Goal: Communication & Community: Answer question/provide support

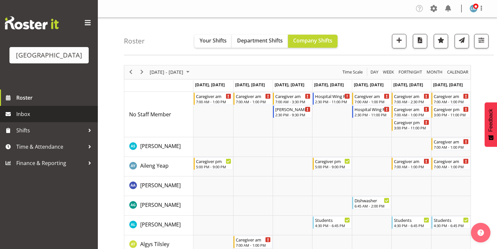
scroll to position [966, 0]
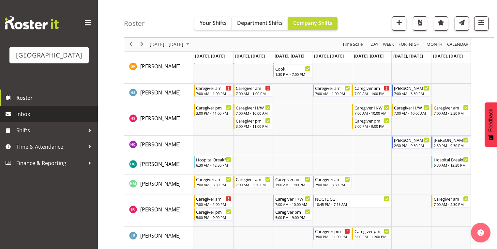
click at [33, 119] on span "Inbox" at bounding box center [55, 114] width 78 height 10
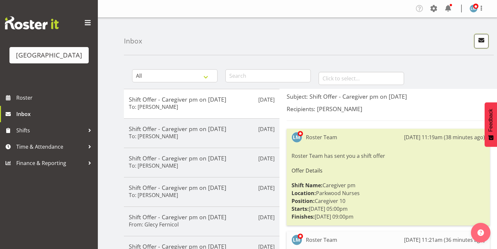
click at [482, 40] on span "button" at bounding box center [481, 40] width 8 height 8
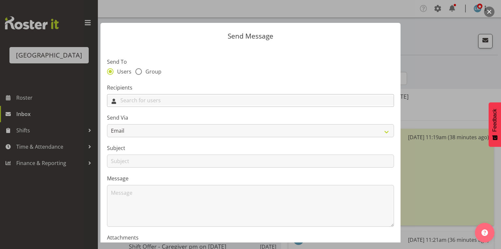
click at [282, 98] on input "text" at bounding box center [250, 100] width 287 height 10
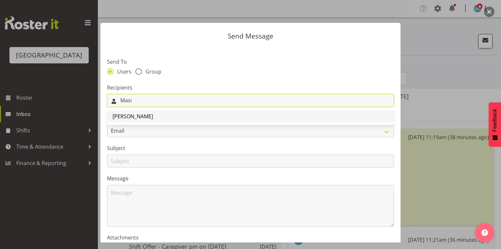
type input "Masi"
click at [135, 116] on span "[PERSON_NAME]" at bounding box center [133, 116] width 40 height 7
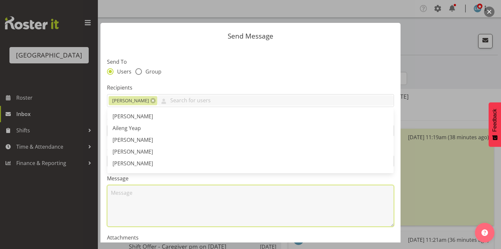
click at [166, 193] on textarea at bounding box center [250, 206] width 287 height 42
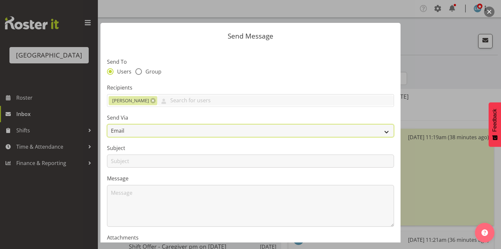
click at [382, 128] on select "Email SMS" at bounding box center [250, 130] width 287 height 13
select select "sms"
click at [107, 124] on select "Email SMS" at bounding box center [250, 130] width 287 height 13
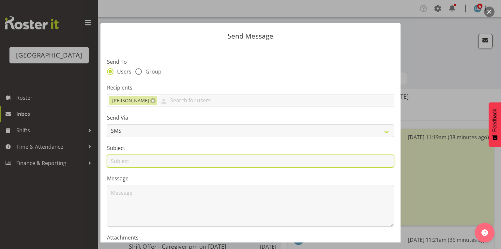
click at [143, 160] on input "text" at bounding box center [250, 160] width 287 height 13
type input "Leave"
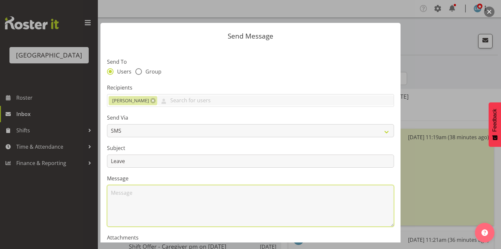
click at [144, 198] on textarea at bounding box center [250, 206] width 287 height 42
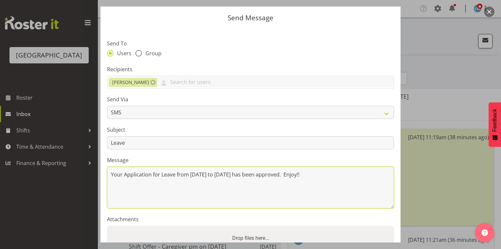
scroll to position [79, 0]
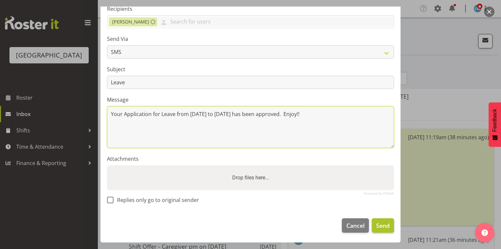
type textarea "Your Application for Leave from 19 October to 4 November has been approved. Enj…"
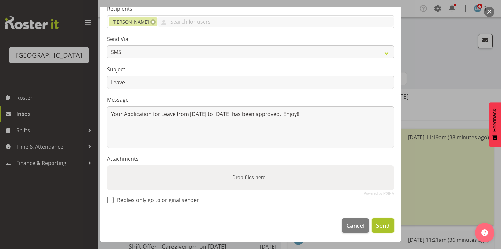
click at [379, 222] on span "Send" at bounding box center [383, 225] width 14 height 8
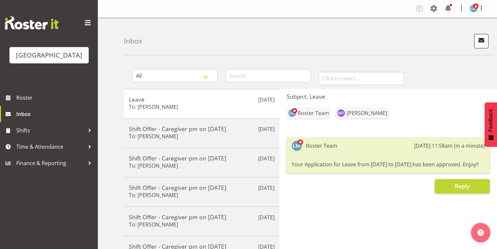
click at [480, 38] on span "button" at bounding box center [481, 40] width 8 height 8
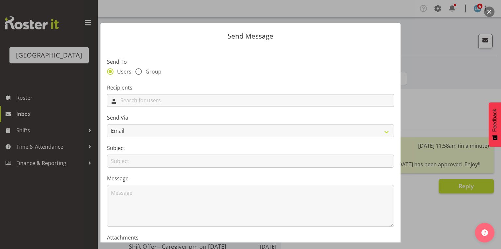
click at [217, 103] on input "text" at bounding box center [250, 100] width 287 height 10
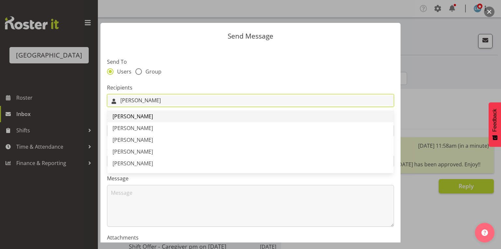
type input "Ari"
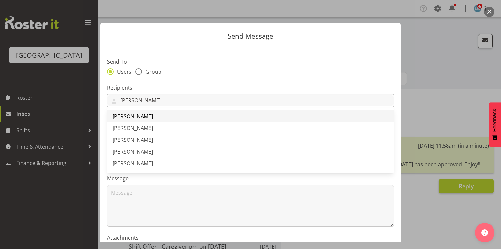
click at [145, 117] on span "[PERSON_NAME]" at bounding box center [133, 116] width 40 height 7
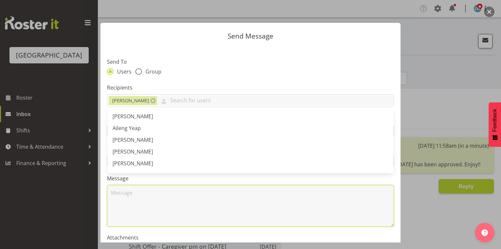
click at [150, 202] on textarea at bounding box center [250, 206] width 287 height 42
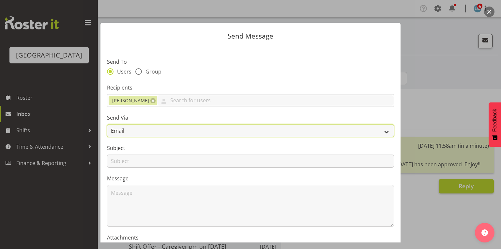
click at [385, 130] on select "Email SMS" at bounding box center [250, 130] width 287 height 13
select select "sms"
click at [107, 124] on select "Email SMS" at bounding box center [250, 130] width 287 height 13
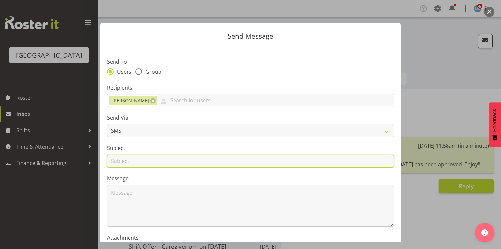
click at [121, 159] on input "text" at bounding box center [250, 160] width 287 height 13
type input "Leave"
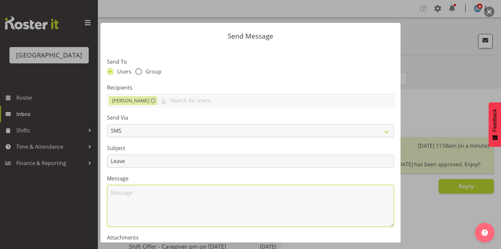
click at [121, 193] on textarea at bounding box center [250, 206] width 287 height 42
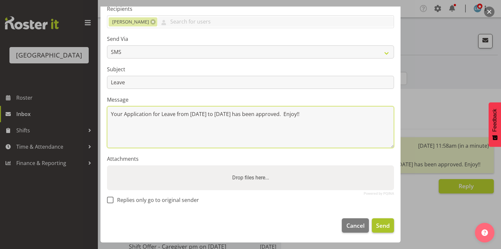
type textarea "Your Application for Leave from 28 October to 31 October has been approved. Enj…"
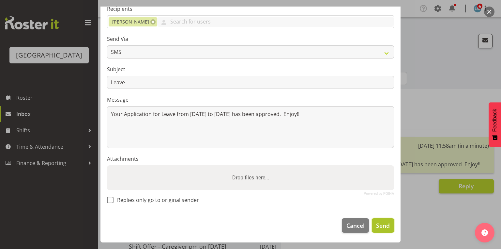
click at [376, 226] on span "Send" at bounding box center [383, 225] width 14 height 8
